Goal: Task Accomplishment & Management: Complete application form

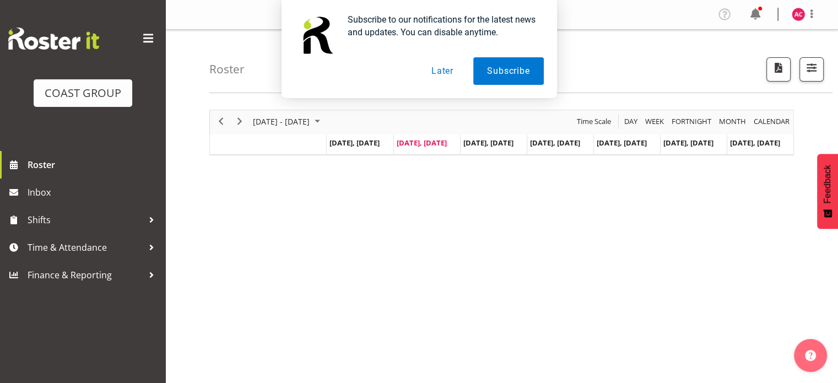
click at [440, 70] on button "Later" at bounding box center [443, 71] width 50 height 28
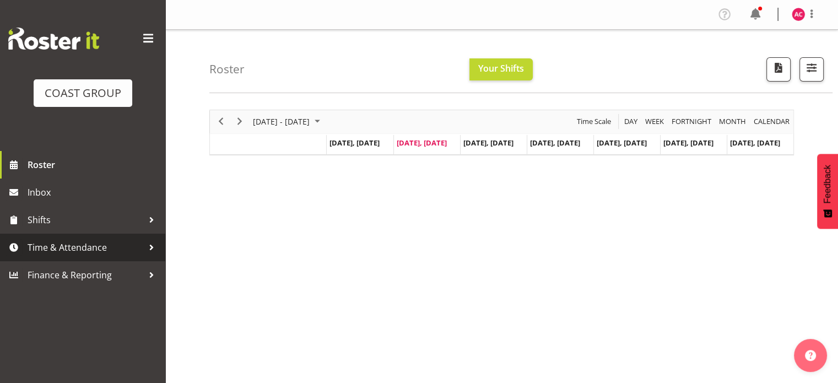
click at [86, 252] on span "Time & Attendance" at bounding box center [86, 247] width 116 height 17
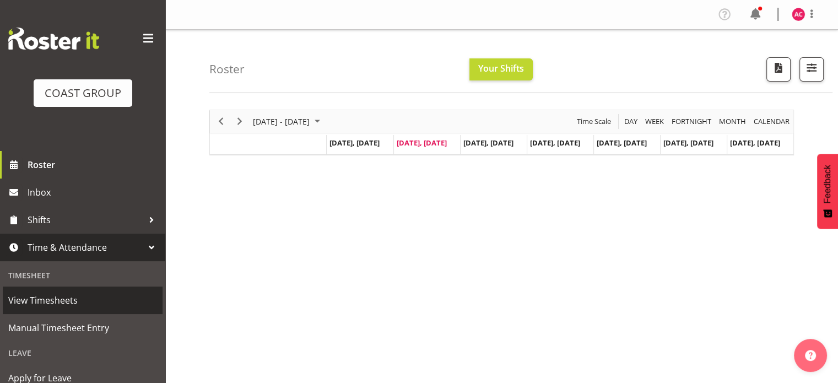
scroll to position [55, 0]
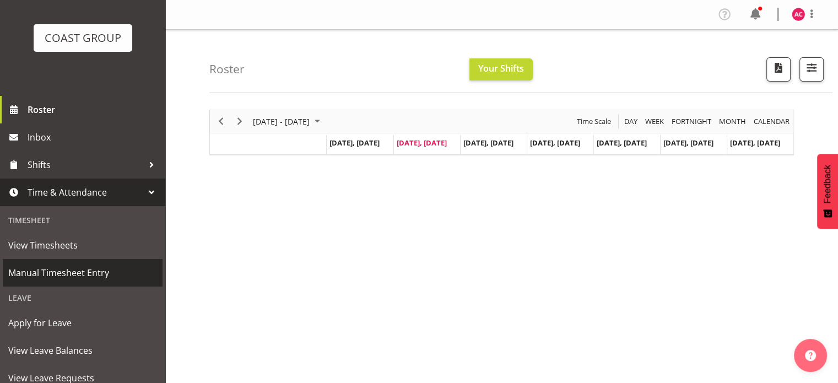
click at [90, 274] on span "Manual Timesheet Entry" at bounding box center [82, 272] width 149 height 17
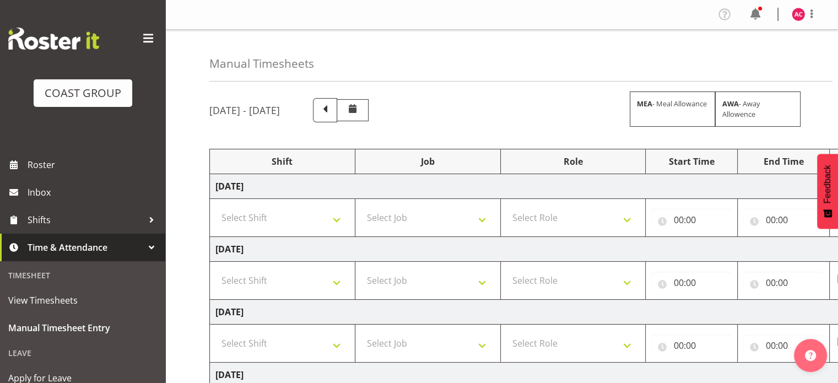
click at [141, 37] on span at bounding box center [148, 39] width 18 height 18
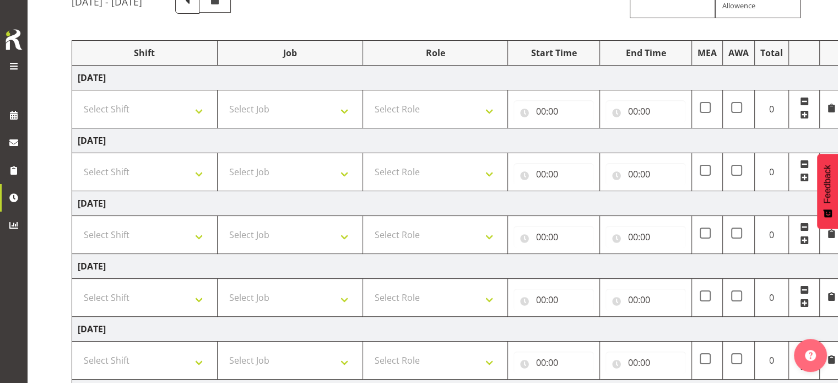
scroll to position [110, 0]
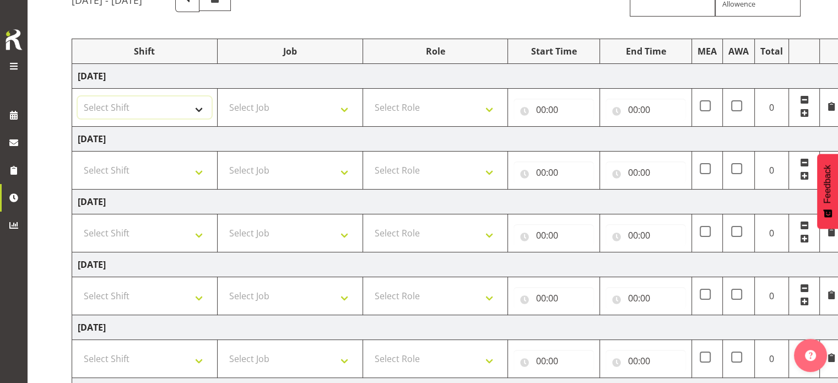
click at [190, 105] on select "Select Shift 1 Carlton Events 1 Carlton accounts ADHB [PERSON_NAME] site Instal…" at bounding box center [145, 107] width 134 height 22
select select "47171"
click at [78, 96] on select "Select Shift 1 Carlton Events 1 Carlton accounts ADHB [PERSON_NAME] site Instal…" at bounding box center [145, 107] width 134 height 22
click at [170, 167] on select "Select Shift 1 Carlton Events 1 Carlton accounts ADHB [PERSON_NAME] site Instal…" at bounding box center [145, 170] width 134 height 22
select select "47171"
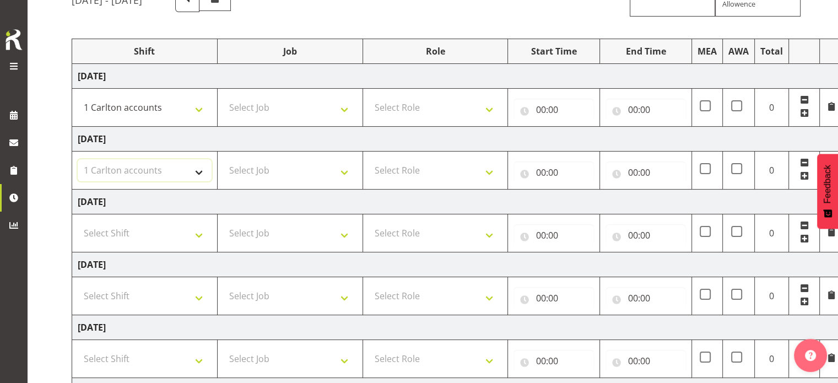
click at [78, 159] on select "Select Shift 1 Carlton Events 1 Carlton accounts ADHB [PERSON_NAME] site Instal…" at bounding box center [145, 170] width 134 height 22
click at [172, 220] on td "Select Shift 1 Carlton Events 1 Carlton accounts ADHB [PERSON_NAME] site Instal…" at bounding box center [144, 233] width 145 height 38
click at [162, 233] on select "Select Shift 1 Carlton Events 1 Carlton accounts ADHB [PERSON_NAME] site Instal…" at bounding box center [145, 233] width 134 height 22
select select "47171"
click at [78, 222] on select "Select Shift 1 Carlton Events 1 Carlton accounts ADHB [PERSON_NAME] site Instal…" at bounding box center [145, 233] width 134 height 22
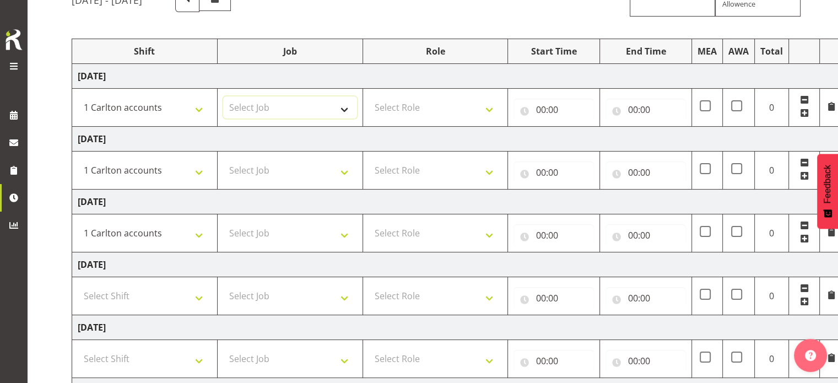
click at [280, 103] on select "Select Job 1 Carlton Events 1 [PERSON_NAME][GEOGRAPHIC_DATA] 1 [PERSON_NAME][GE…" at bounding box center [290, 107] width 134 height 22
select select "7030"
click at [223, 96] on select "Select Job 1 Carlton Events 1 [PERSON_NAME][GEOGRAPHIC_DATA] 1 [PERSON_NAME][GE…" at bounding box center [290, 107] width 134 height 22
drag, startPoint x: 275, startPoint y: 169, endPoint x: 277, endPoint y: 160, distance: 8.9
click at [275, 169] on select "Select Job 1 Carlton Events 1 [PERSON_NAME][GEOGRAPHIC_DATA] 1 [PERSON_NAME][GE…" at bounding box center [290, 170] width 134 height 22
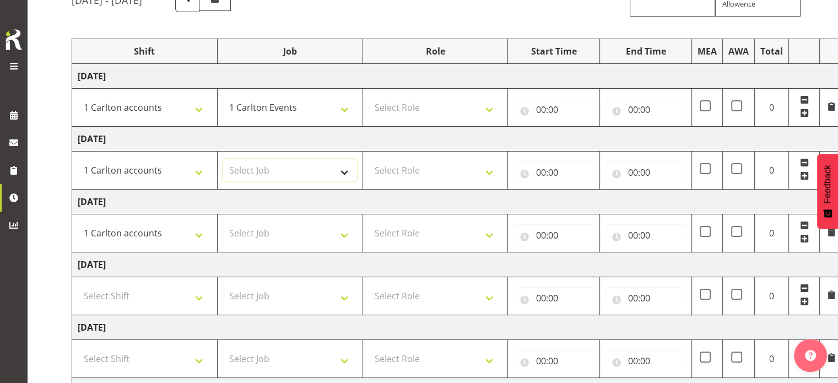
select select "7030"
click at [223, 159] on select "Select Job 1 Carlton Events 1 [PERSON_NAME][GEOGRAPHIC_DATA] 1 [PERSON_NAME][GE…" at bounding box center [290, 170] width 134 height 22
click at [287, 237] on select "Select Job 1 Carlton Events 1 [PERSON_NAME][GEOGRAPHIC_DATA] 1 [PERSON_NAME][GE…" at bounding box center [290, 233] width 134 height 22
select select "7030"
click at [223, 222] on select "Select Job 1 Carlton Events 1 [PERSON_NAME][GEOGRAPHIC_DATA] 1 [PERSON_NAME][GE…" at bounding box center [290, 233] width 134 height 22
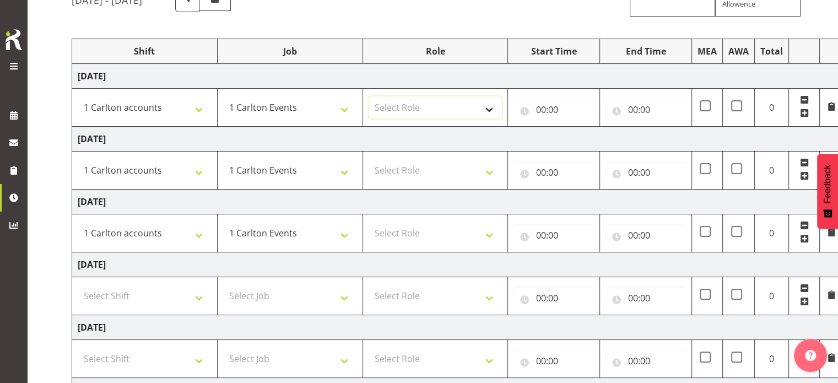
click at [433, 106] on select "Select Role ACCOUNTS" at bounding box center [436, 107] width 134 height 22
select select "204"
click at [369, 96] on select "Select Role ACCOUNTS" at bounding box center [436, 107] width 134 height 22
click at [414, 171] on select "Select Role ACCOUNTS" at bounding box center [436, 170] width 134 height 22
select select "204"
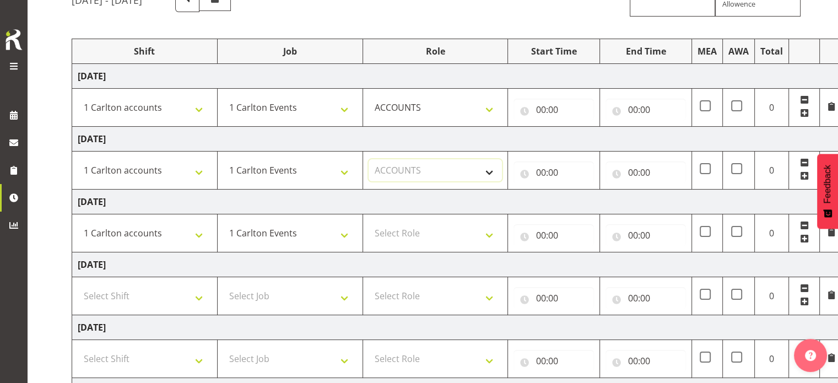
click at [369, 159] on select "Select Role ACCOUNTS" at bounding box center [436, 170] width 134 height 22
drag, startPoint x: 427, startPoint y: 232, endPoint x: 436, endPoint y: 242, distance: 12.5
click at [428, 233] on select "Select Role ACCOUNTS" at bounding box center [436, 233] width 134 height 22
select select "204"
click at [369, 222] on select "Select Role ACCOUNTS" at bounding box center [436, 233] width 134 height 22
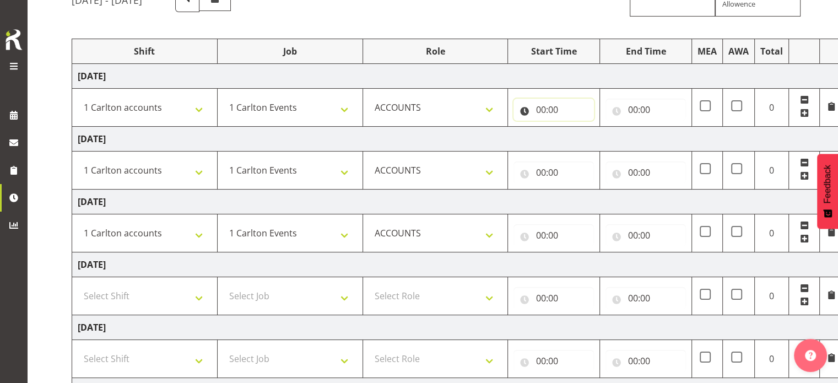
click at [546, 112] on input "00:00" at bounding box center [553, 110] width 80 height 22
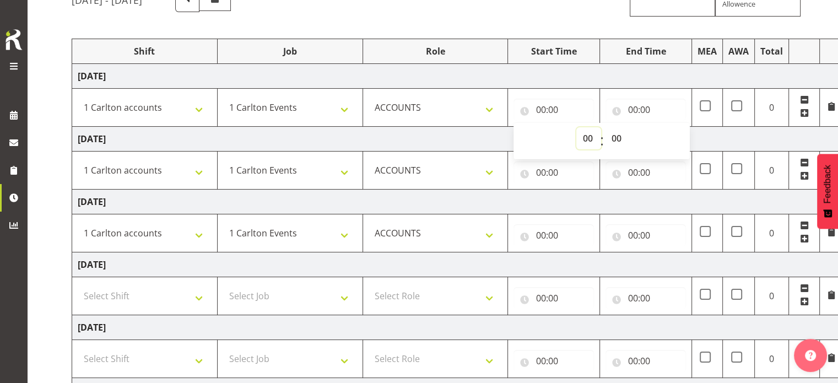
click at [578, 138] on select "00 01 02 03 04 05 06 07 08 09 10 11 12 13 14 15 16 17 18 19 20 21 22 23" at bounding box center [588, 138] width 25 height 22
select select "7"
type input "07:00"
click at [635, 110] on input "00:00" at bounding box center [645, 110] width 80 height 22
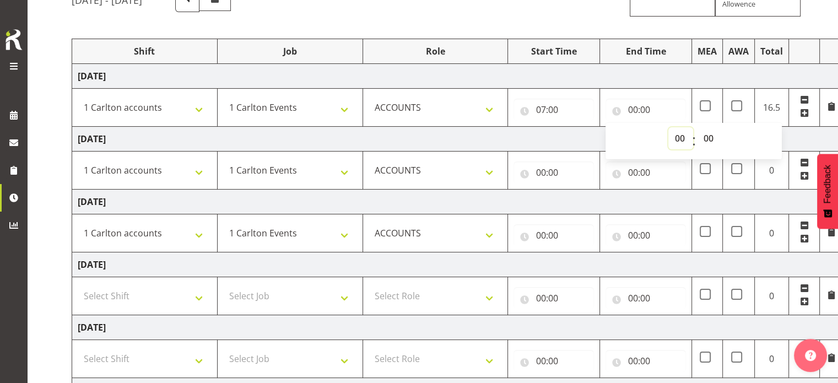
click at [675, 143] on select "00 01 02 03 04 05 06 07 08 09 10 11 12 13 14 15 16 17 18 19 20 21 22 23" at bounding box center [680, 138] width 25 height 22
select select "15"
click at [668, 127] on select "00 01 02 03 04 05 06 07 08 09 10 11 12 13 14 15 16 17 18 19 20 21 22 23" at bounding box center [680, 138] width 25 height 22
type input "15:00"
select select "30"
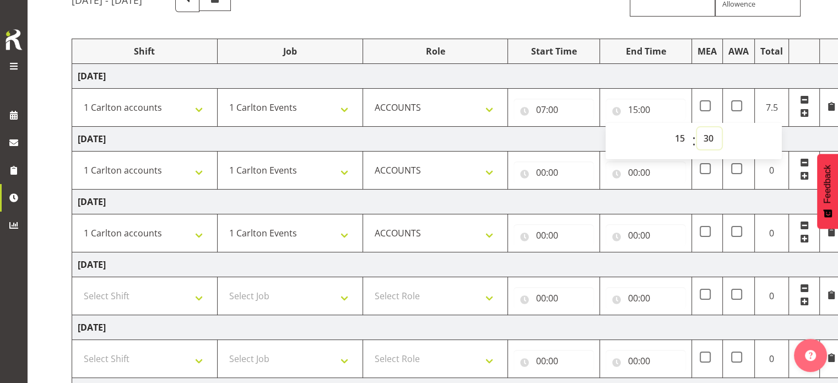
type input "15:30"
click at [540, 173] on input "00:00" at bounding box center [553, 172] width 80 height 22
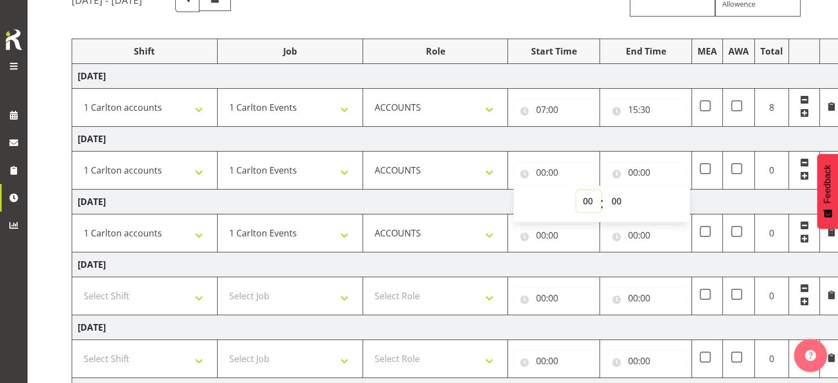
click at [579, 201] on select "00 01 02 03 04 05 06 07 08 09 10 11 12 13 14 15 16 17 18 19 20 21 22 23" at bounding box center [588, 201] width 25 height 22
select select "7"
type input "07:00"
click at [653, 168] on input "00:00" at bounding box center [645, 172] width 80 height 22
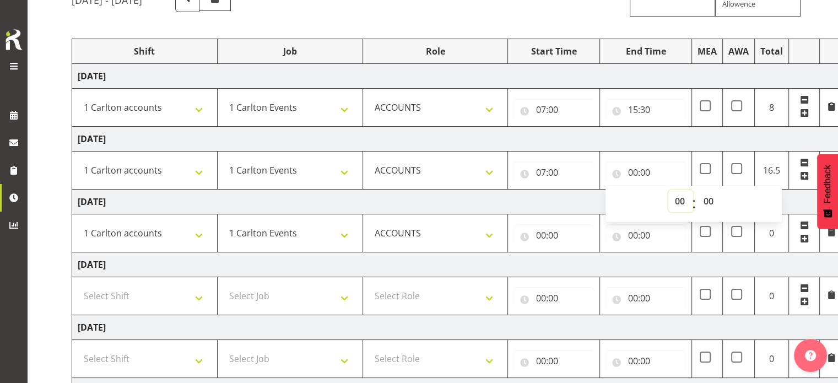
click at [680, 204] on select "00 01 02 03 04 05 06 07 08 09 10 11 12 13 14 15 16 17 18 19 20 21 22 23" at bounding box center [680, 201] width 25 height 22
select select "15"
click at [668, 190] on select "00 01 02 03 04 05 06 07 08 09 10 11 12 13 14 15 16 17 18 19 20 21 22 23" at bounding box center [680, 201] width 25 height 22
type input "15:00"
select select "30"
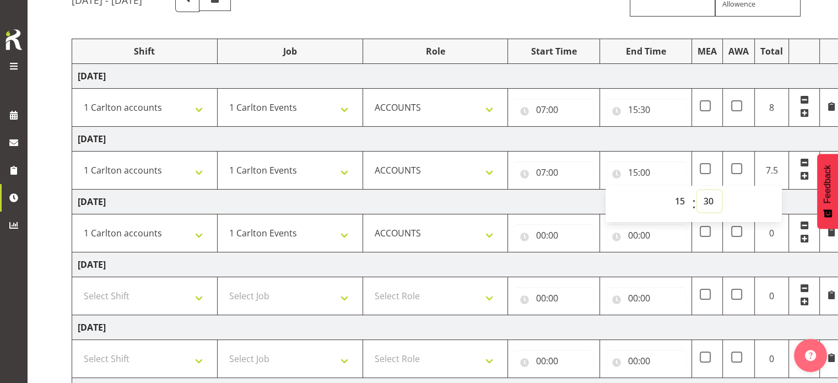
type input "15:30"
click at [544, 235] on input "00:00" at bounding box center [553, 235] width 80 height 22
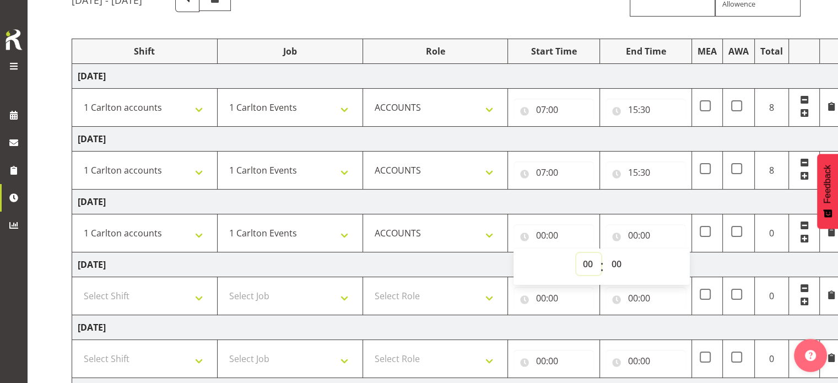
drag, startPoint x: 579, startPoint y: 263, endPoint x: 579, endPoint y: 271, distance: 7.7
click at [579, 270] on select "00 01 02 03 04 05 06 07 08 09 10 11 12 13 14 15 16 17 18 19 20 21 22 23" at bounding box center [588, 264] width 25 height 22
select select "7"
type input "07:00"
click at [633, 231] on input "00:00" at bounding box center [645, 235] width 80 height 22
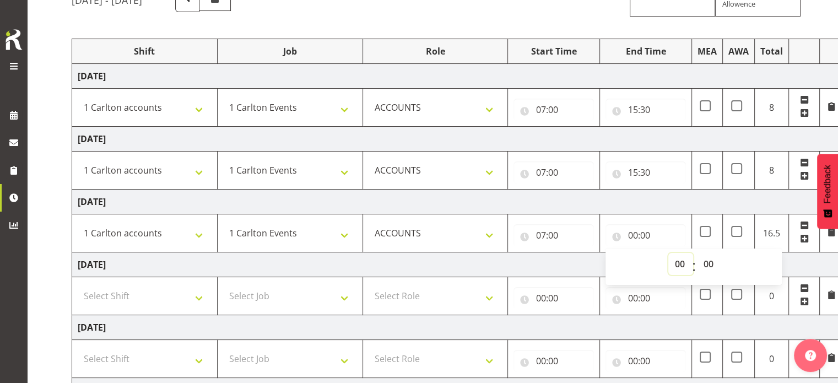
click at [676, 264] on select "00 01 02 03 04 05 06 07 08 09 10 11 12 13 14 15 16 17 18 19 20 21 22 23" at bounding box center [680, 264] width 25 height 22
select select "15"
click at [668, 253] on select "00 01 02 03 04 05 06 07 08 09 10 11 12 13 14 15 16 17 18 19 20 21 22 23" at bounding box center [680, 264] width 25 height 22
type input "15:00"
select select "30"
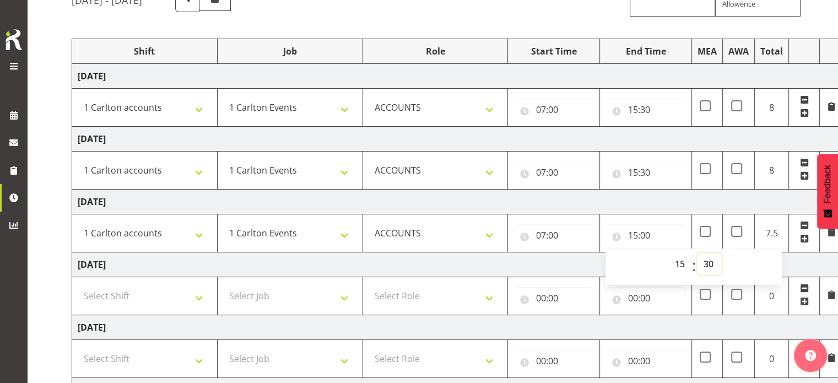
type input "15:30"
click at [573, 204] on td "[DATE]" at bounding box center [457, 201] width 771 height 25
click at [802, 285] on span at bounding box center [804, 288] width 9 height 9
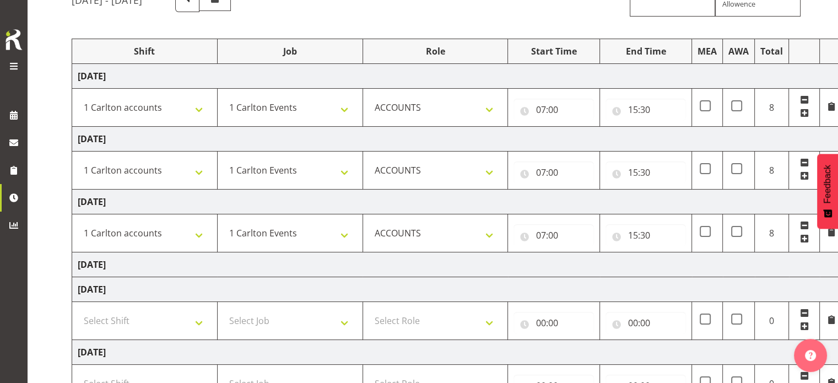
drag, startPoint x: 804, startPoint y: 308, endPoint x: 799, endPoint y: 304, distance: 6.3
click at [802, 308] on span at bounding box center [804, 312] width 9 height 9
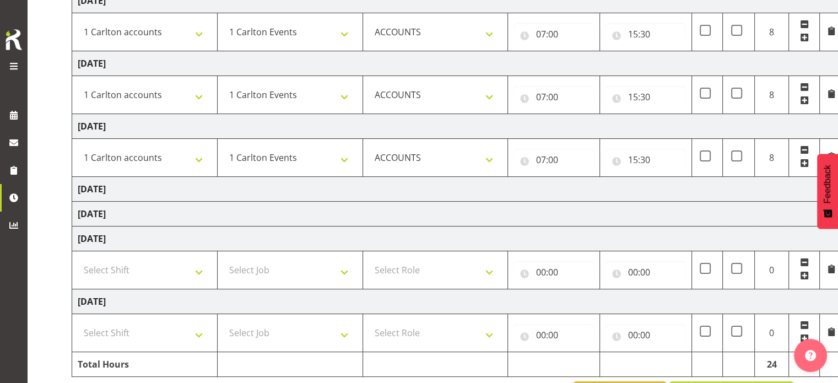
scroll to position [223, 0]
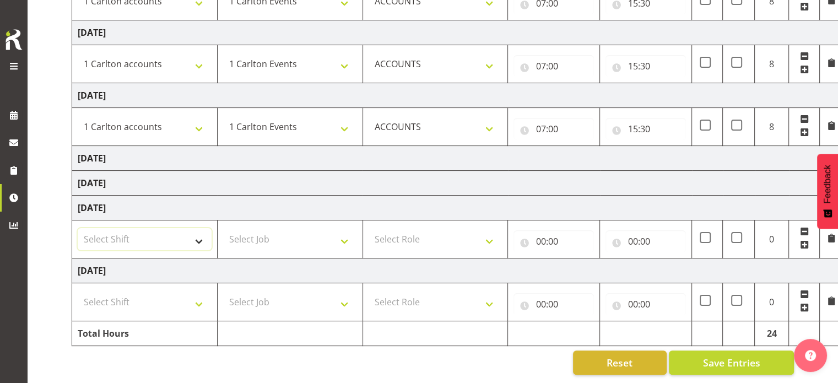
click at [201, 232] on select "Select Shift 1 Carlton Events 1 Carlton accounts ADHB [PERSON_NAME] site Instal…" at bounding box center [145, 239] width 134 height 22
select select "47171"
click at [78, 228] on select "Select Shift 1 Carlton Events 1 Carlton accounts ADHB [PERSON_NAME] site Instal…" at bounding box center [145, 239] width 134 height 22
click at [196, 297] on select "Select Shift 1 Carlton Events 1 Carlton accounts ADHB [PERSON_NAME] site Instal…" at bounding box center [145, 302] width 134 height 22
select select "47171"
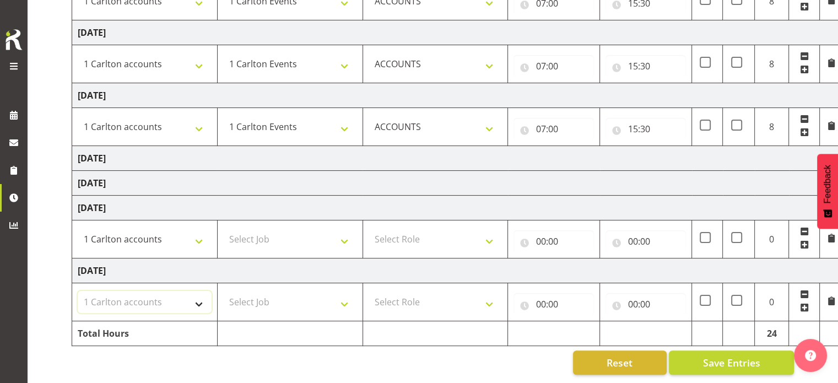
click at [78, 291] on select "Select Shift 1 Carlton Events 1 Carlton accounts ADHB [PERSON_NAME] site Instal…" at bounding box center [145, 302] width 134 height 22
click at [282, 234] on select "Select Job 1 Carlton Events 1 [PERSON_NAME][GEOGRAPHIC_DATA] 1 [PERSON_NAME][GE…" at bounding box center [290, 239] width 134 height 22
select select "7030"
click at [223, 228] on select "Select Job 1 Carlton Events 1 [PERSON_NAME][GEOGRAPHIC_DATA] 1 [PERSON_NAME][GE…" at bounding box center [290, 239] width 134 height 22
drag, startPoint x: 336, startPoint y: 295, endPoint x: 337, endPoint y: 288, distance: 7.2
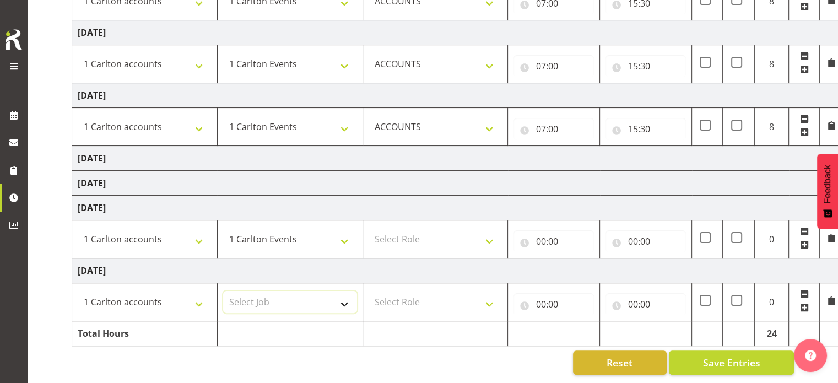
click at [336, 295] on select "Select Job 1 Carlton Events 1 [PERSON_NAME][GEOGRAPHIC_DATA] 1 [PERSON_NAME][GE…" at bounding box center [290, 302] width 134 height 22
select select "7030"
click at [223, 291] on select "Select Job 1 Carlton Events 1 [PERSON_NAME][GEOGRAPHIC_DATA] 1 [PERSON_NAME][GE…" at bounding box center [290, 302] width 134 height 22
click at [485, 229] on select "Select Role ACCOUNTS" at bounding box center [436, 239] width 134 height 22
select select "204"
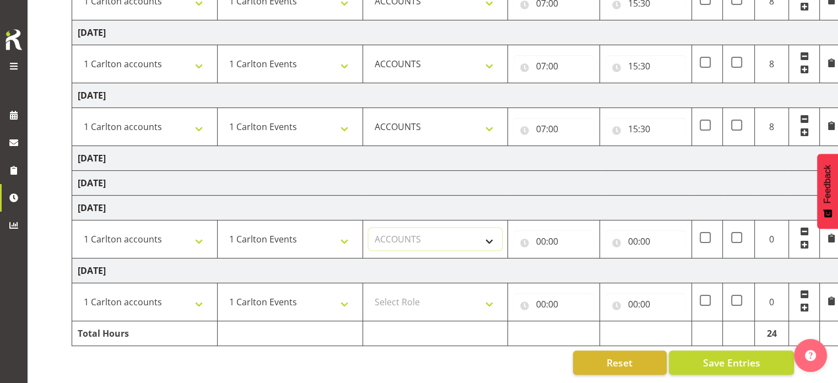
click at [369, 228] on select "Select Role ACCOUNTS" at bounding box center [436, 239] width 134 height 22
click at [467, 310] on td "Select Role ACCOUNTS" at bounding box center [434, 302] width 145 height 38
click at [457, 297] on select "Select Role ACCOUNTS" at bounding box center [436, 302] width 134 height 22
select select "204"
click at [369, 291] on select "Select Role ACCOUNTS" at bounding box center [436, 302] width 134 height 22
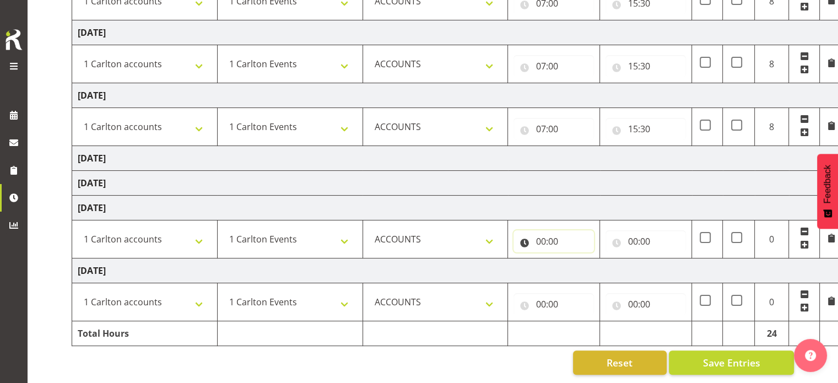
click at [544, 237] on input "00:00" at bounding box center [553, 241] width 80 height 22
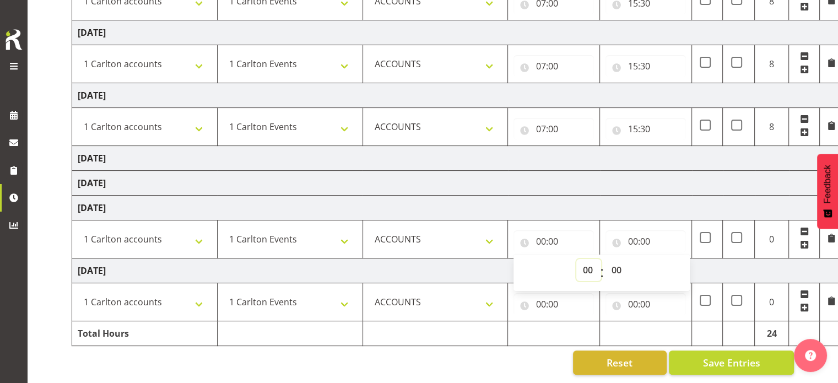
click at [584, 266] on select "00 01 02 03 04 05 06 07 08 09 10 11 12 13 14 15 16 17 18 19 20 21 22 23" at bounding box center [588, 270] width 25 height 22
select select "8"
type input "08:00"
drag, startPoint x: 636, startPoint y: 230, endPoint x: 651, endPoint y: 246, distance: 21.5
click at [637, 231] on input "00:00" at bounding box center [645, 241] width 80 height 22
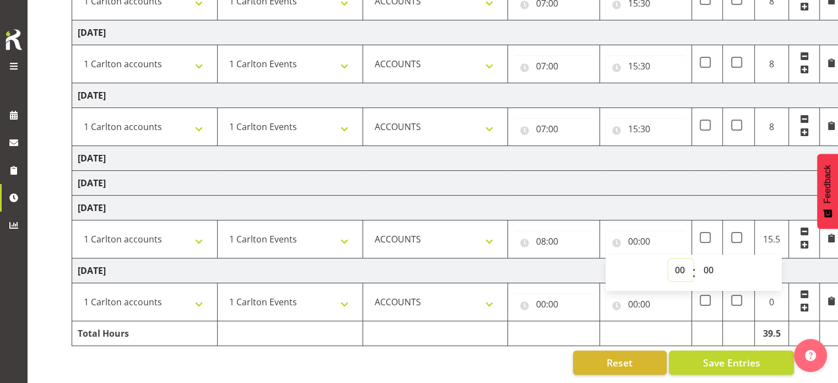
drag, startPoint x: 671, startPoint y: 261, endPoint x: 680, endPoint y: 266, distance: 9.6
click at [678, 264] on select "00 01 02 03 04 05 06 07 08 09 10 11 12 13 14 15 16 17 18 19 20 21 22 23" at bounding box center [680, 270] width 25 height 22
select select "16"
click at [668, 259] on select "00 01 02 03 04 05 06 07 08 09 10 11 12 13 14 15 16 17 18 19 20 21 22 23" at bounding box center [680, 270] width 25 height 22
type input "16:00"
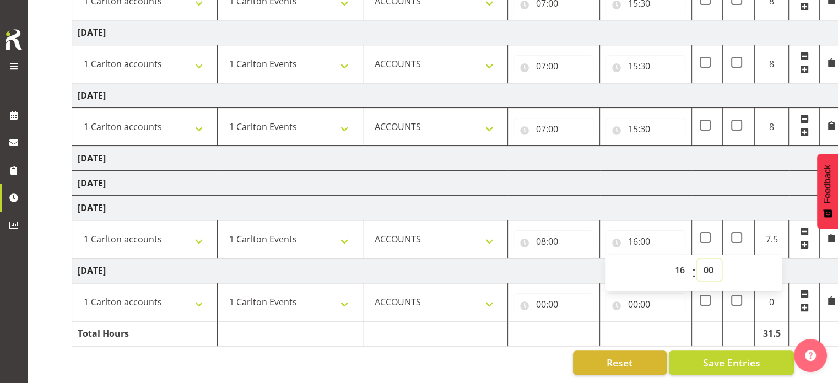
select select "30"
type input "16:30"
click at [556, 301] on input "00:00" at bounding box center [553, 304] width 80 height 22
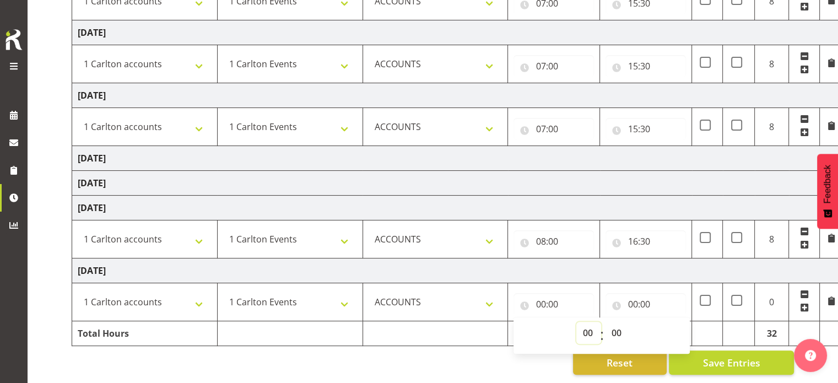
click at [579, 324] on select "00 01 02 03 04 05 06 07 08 09 10 11 12 13 14 15 16 17 18 19 20 21 22 23" at bounding box center [588, 333] width 25 height 22
select select "7"
type input "07:00"
click at [631, 295] on input "00:00" at bounding box center [645, 304] width 80 height 22
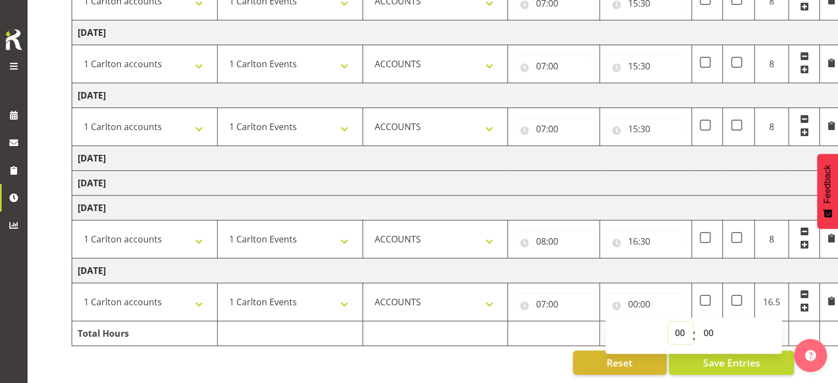
click at [681, 327] on select "00 01 02 03 04 05 06 07 08 09 10 11 12 13 14 15 16 17 18 19 20 21 22 23" at bounding box center [680, 333] width 25 height 22
select select "15"
click at [668, 322] on select "00 01 02 03 04 05 06 07 08 09 10 11 12 13 14 15 16 17 18 19 20 21 22 23" at bounding box center [680, 333] width 25 height 22
type input "15:00"
select select "30"
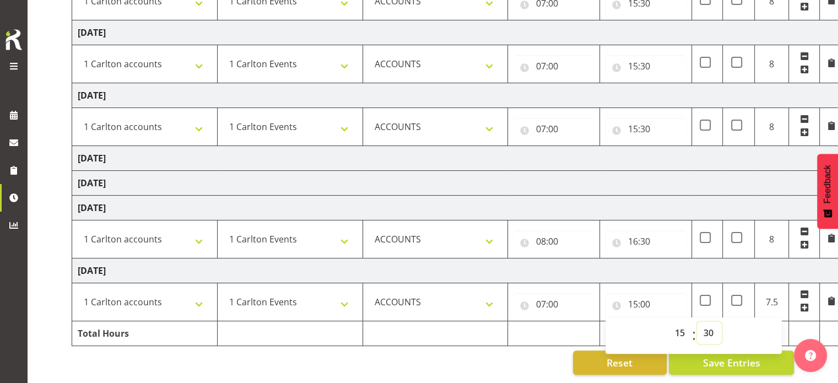
type input "15:30"
click at [567, 196] on td "[DATE]" at bounding box center [457, 208] width 771 height 25
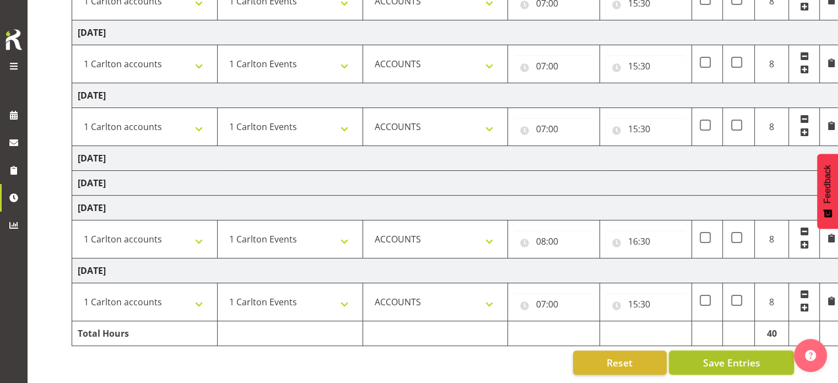
click at [725, 355] on span "Save Entries" at bounding box center [730, 362] width 57 height 14
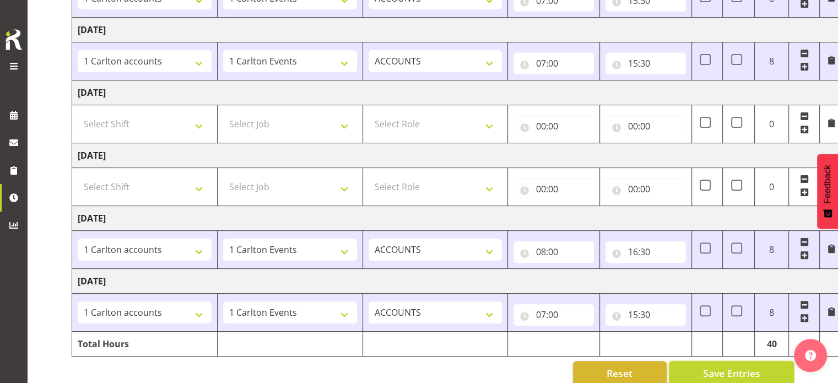
scroll to position [299, 0]
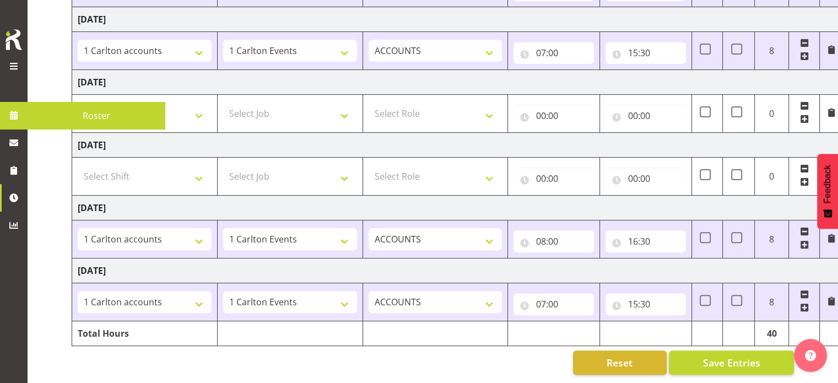
click at [14, 63] on span at bounding box center [13, 65] width 13 height 13
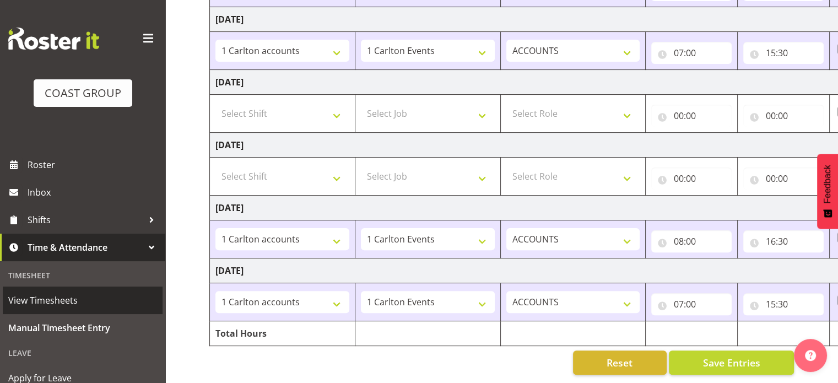
click at [59, 302] on span "View Timesheets" at bounding box center [82, 300] width 149 height 17
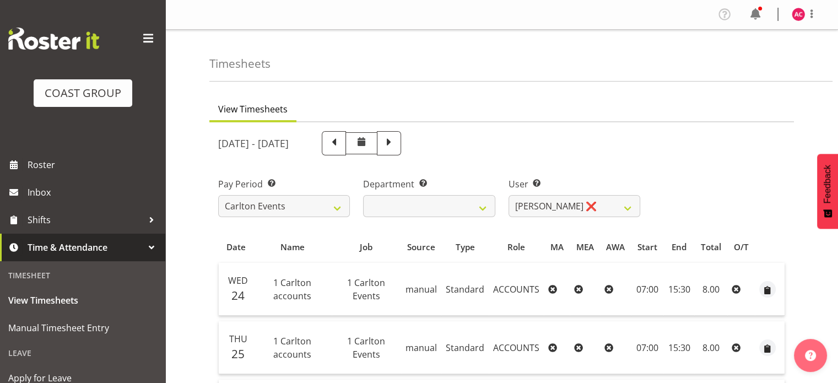
click at [396, 140] on span at bounding box center [389, 142] width 14 height 14
select select
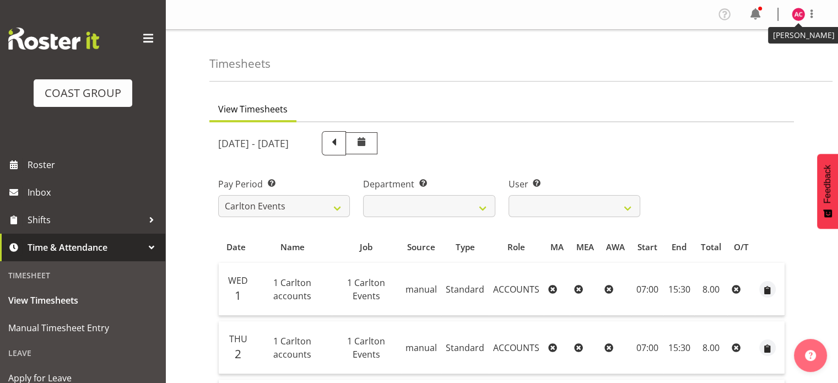
click at [801, 18] on figure at bounding box center [798, 14] width 13 height 13
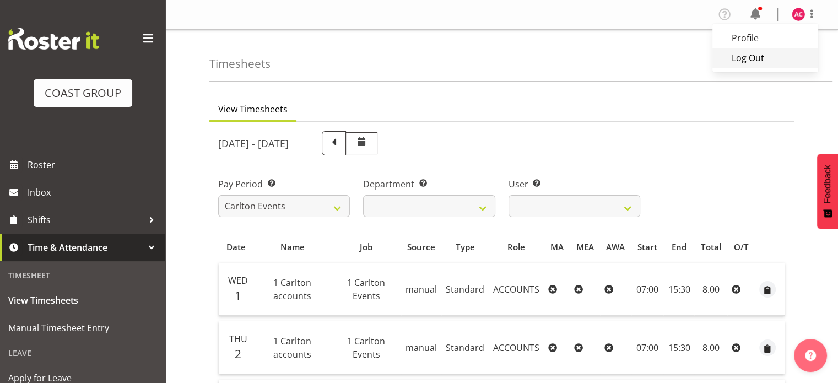
click at [743, 55] on link "Log Out" at bounding box center [765, 58] width 106 height 20
